Goal: Task Accomplishment & Management: Use online tool/utility

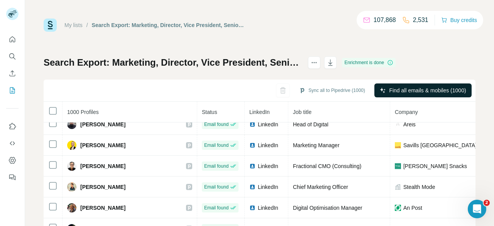
scroll to position [145, 0]
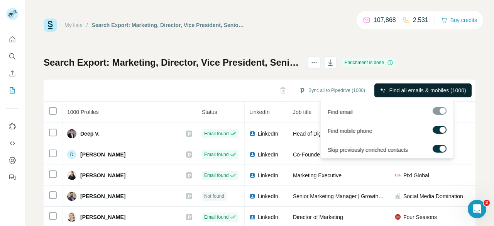
click at [404, 90] on span "Find all emails & mobiles (1000)" at bounding box center [427, 90] width 77 height 8
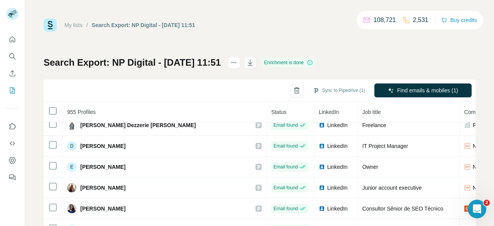
click at [254, 60] on icon "button" at bounding box center [250, 63] width 8 height 8
click at [277, 37] on div "My lists / Search Export: NP Digital - [DATE] 11:51 108,721 2,531 Buy credits S…" at bounding box center [260, 162] width 432 height 287
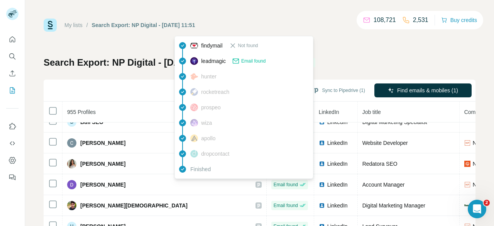
scroll to position [2569, 0]
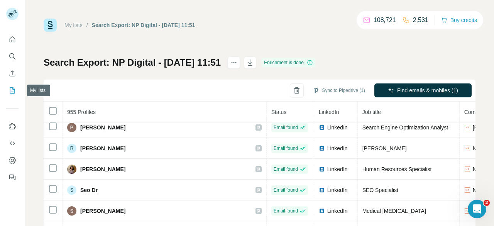
click at [11, 90] on icon "My lists" at bounding box center [12, 90] width 8 height 8
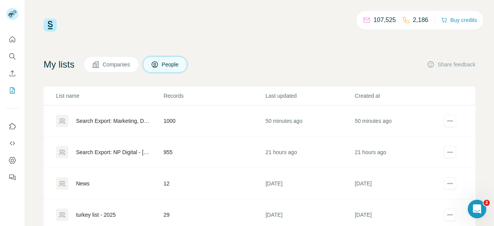
click at [105, 120] on div "Search Export: Marketing, Director, Vice President, Senior, Entry Level, Experi…" at bounding box center [113, 121] width 75 height 8
